Goal: Task Accomplishment & Management: Use online tool/utility

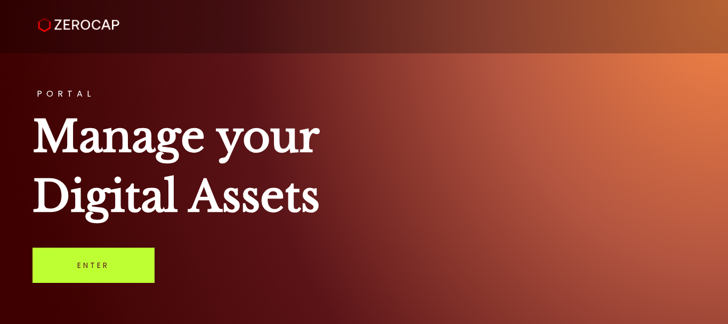
click at [99, 264] on link "Enter" at bounding box center [94, 264] width 122 height 35
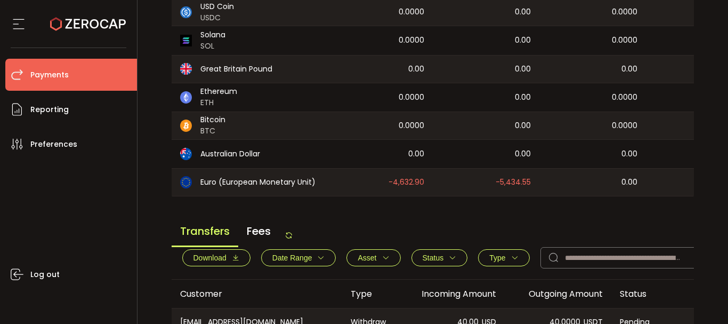
scroll to position [426, 0]
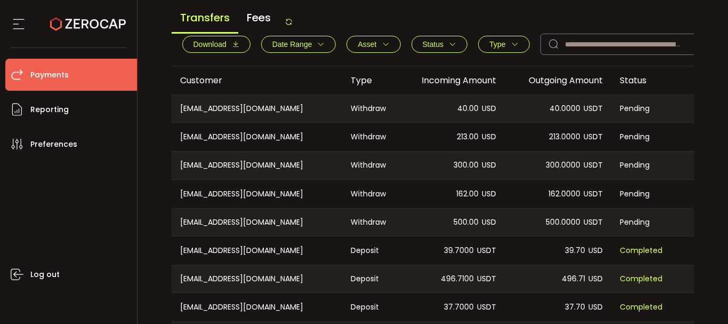
click at [218, 49] on span "Download" at bounding box center [210, 44] width 33 height 9
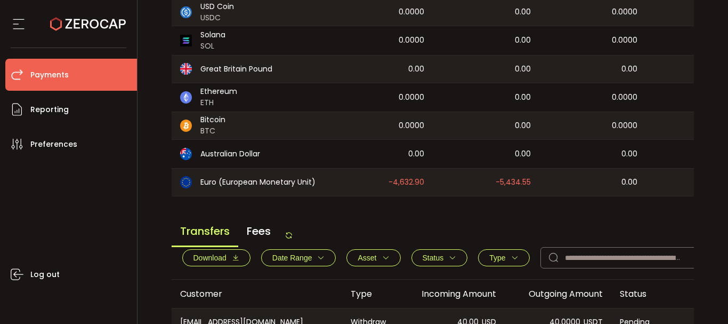
scroll to position [0, 0]
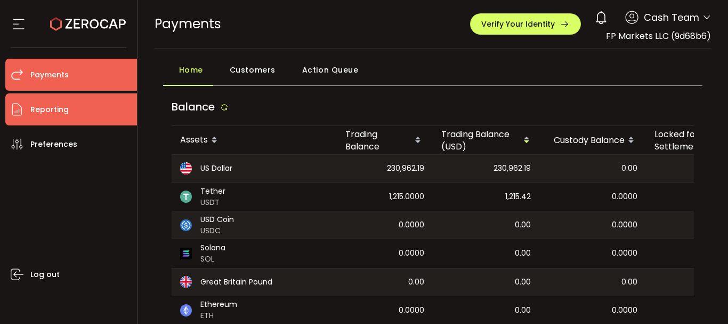
click at [39, 105] on span "Reporting" at bounding box center [49, 109] width 38 height 15
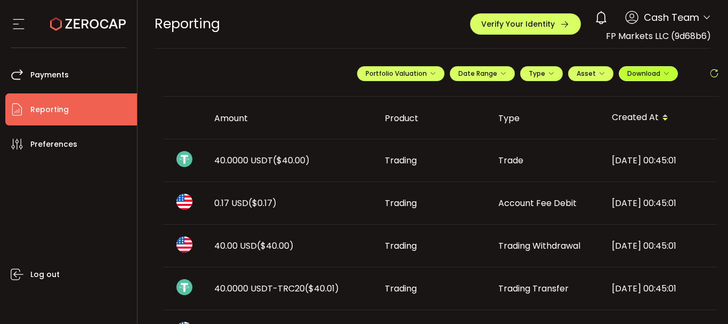
click at [646, 71] on span "Download" at bounding box center [649, 73] width 42 height 9
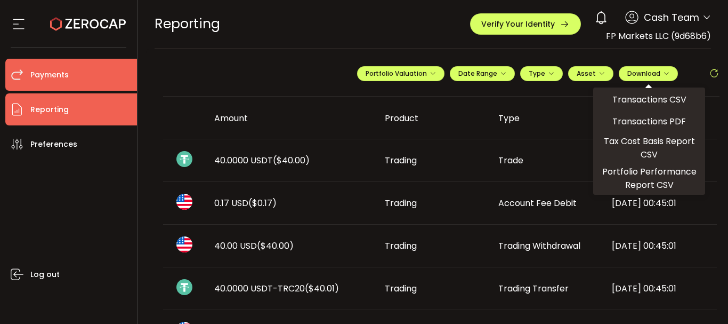
click at [100, 71] on li "Payments" at bounding box center [71, 75] width 132 height 32
